Goal: Information Seeking & Learning: Learn about a topic

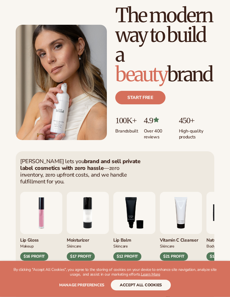
scroll to position [26, 0]
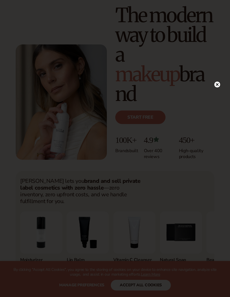
click at [215, 87] on circle at bounding box center [218, 84] width 6 height 6
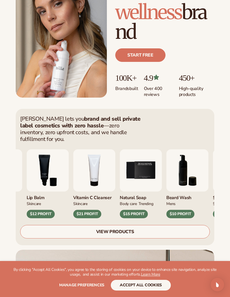
scroll to position [122, 0]
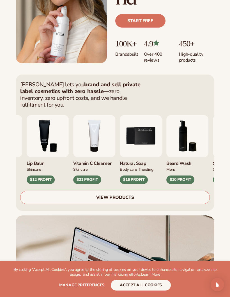
click at [191, 196] on link "VIEW PRODUCTS" at bounding box center [115, 196] width 190 height 13
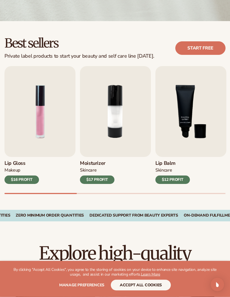
scroll to position [127, 0]
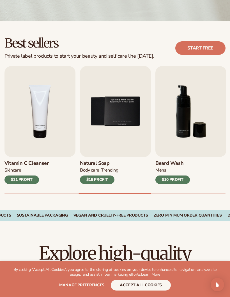
click at [196, 168] on div "[PERSON_NAME] Wash mens $10 PROFIT" at bounding box center [191, 170] width 71 height 27
click at [203, 159] on div "[PERSON_NAME] Wash mens $10 PROFIT" at bounding box center [191, 170] width 71 height 27
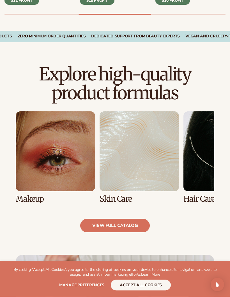
scroll to position [306, 0]
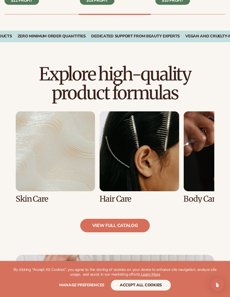
click at [162, 185] on link "3 / 8" at bounding box center [140, 157] width 80 height 92
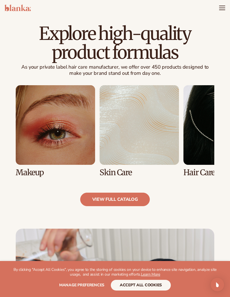
scroll to position [347, 0]
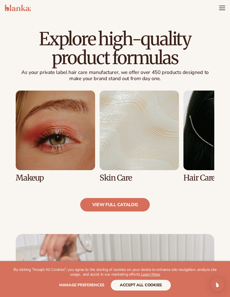
click at [144, 205] on link "view full catalog" at bounding box center [115, 204] width 70 height 13
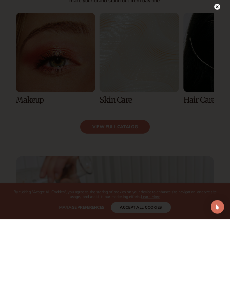
scroll to position [425, 0]
